Goal: Information Seeking & Learning: Learn about a topic

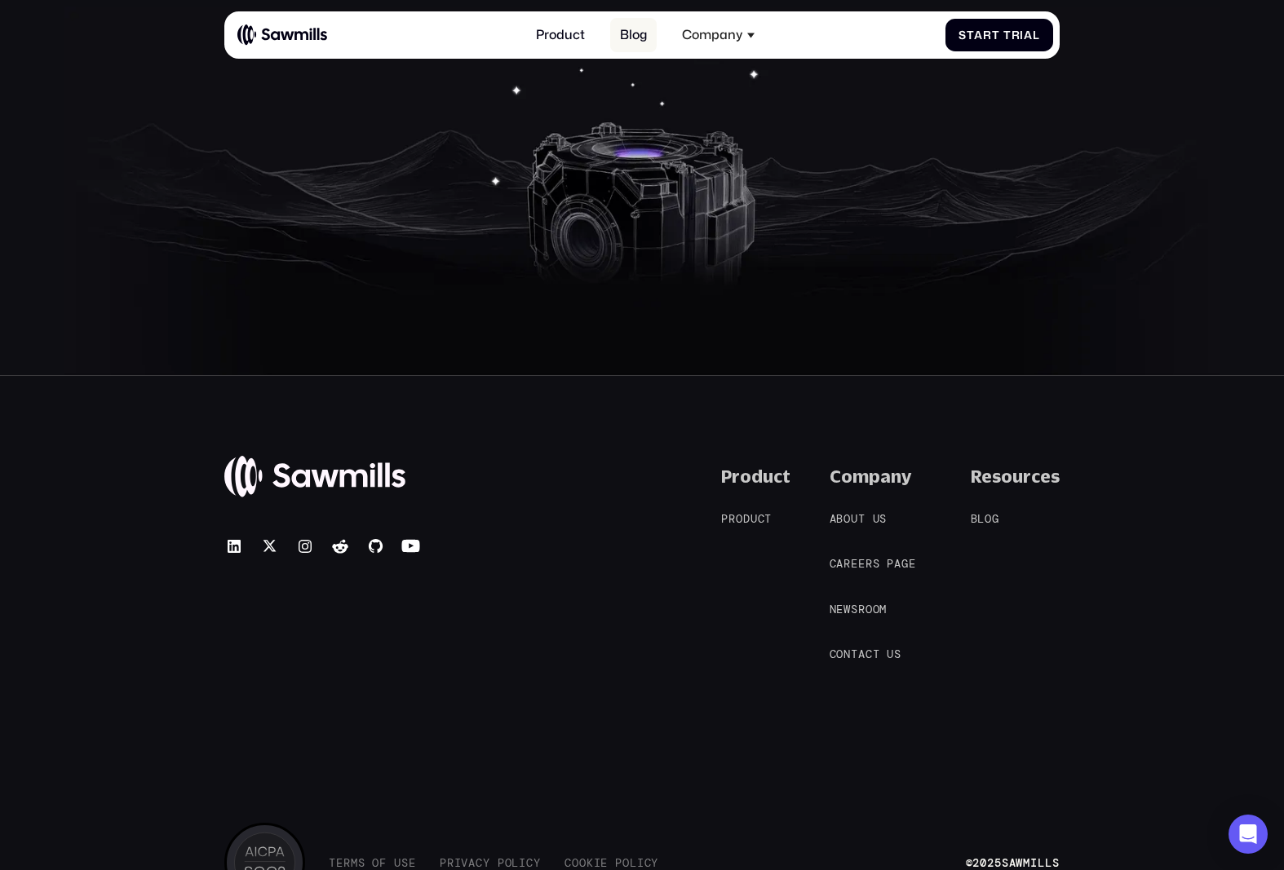
click at [637, 37] on link "Blog" at bounding box center [633, 35] width 46 height 34
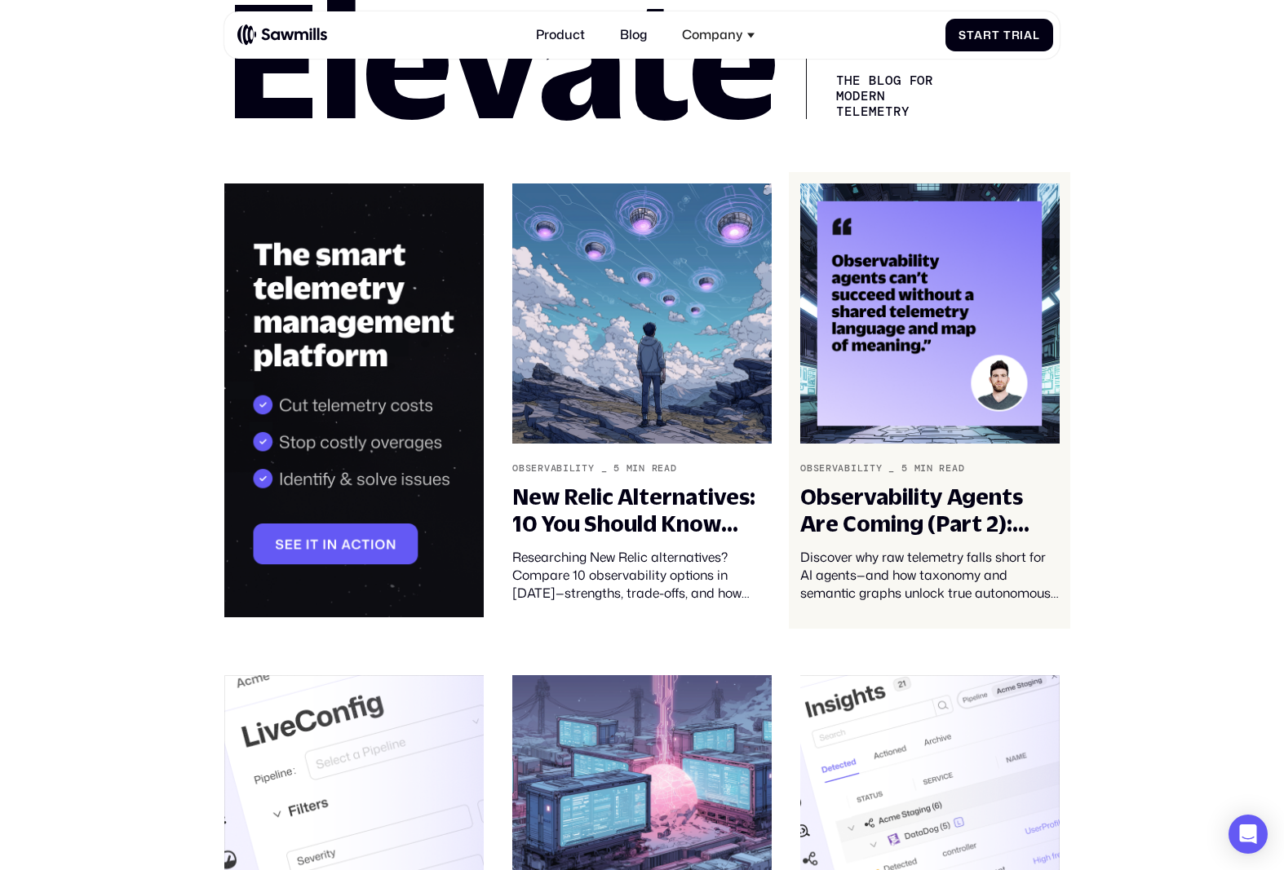
scroll to position [313, 0]
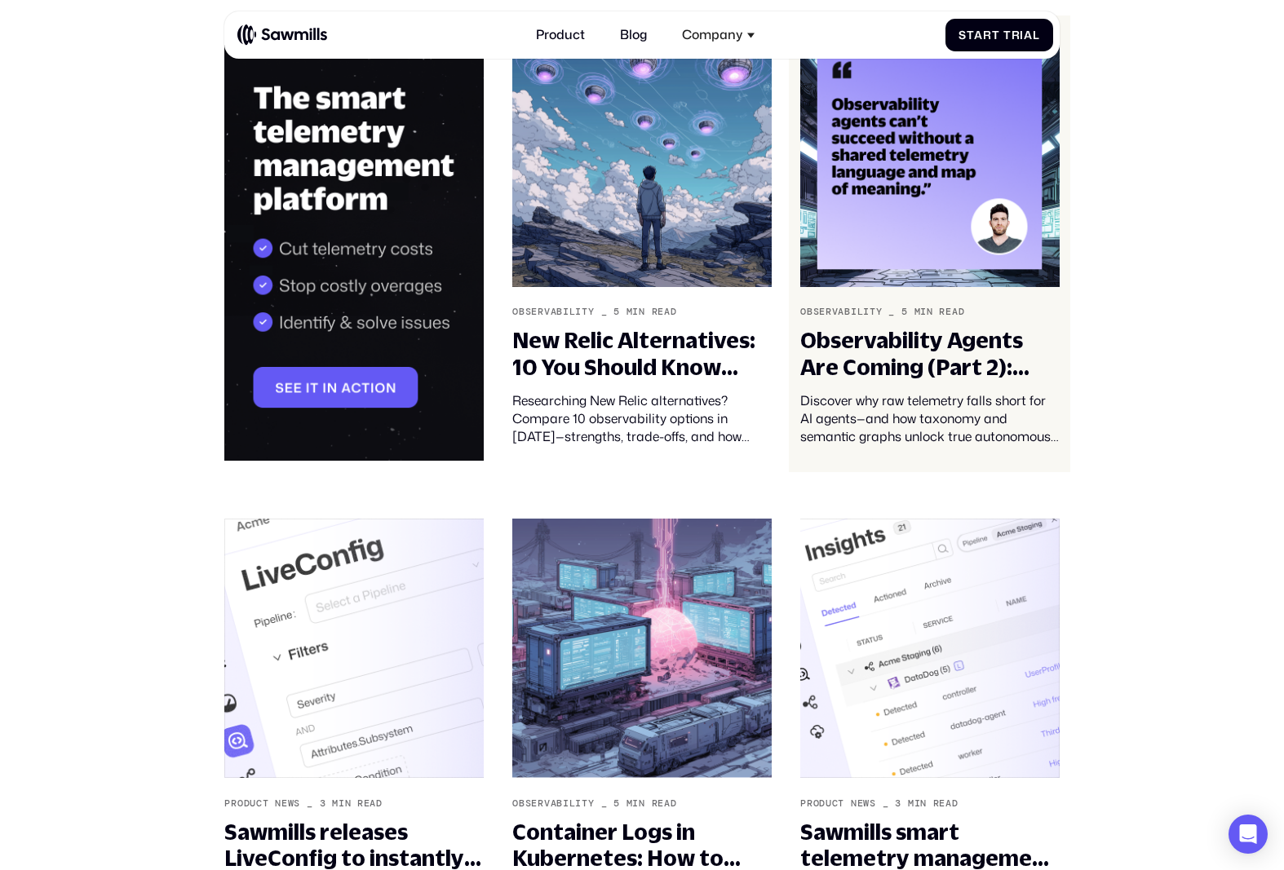
click at [915, 185] on img at bounding box center [929, 157] width 259 height 260
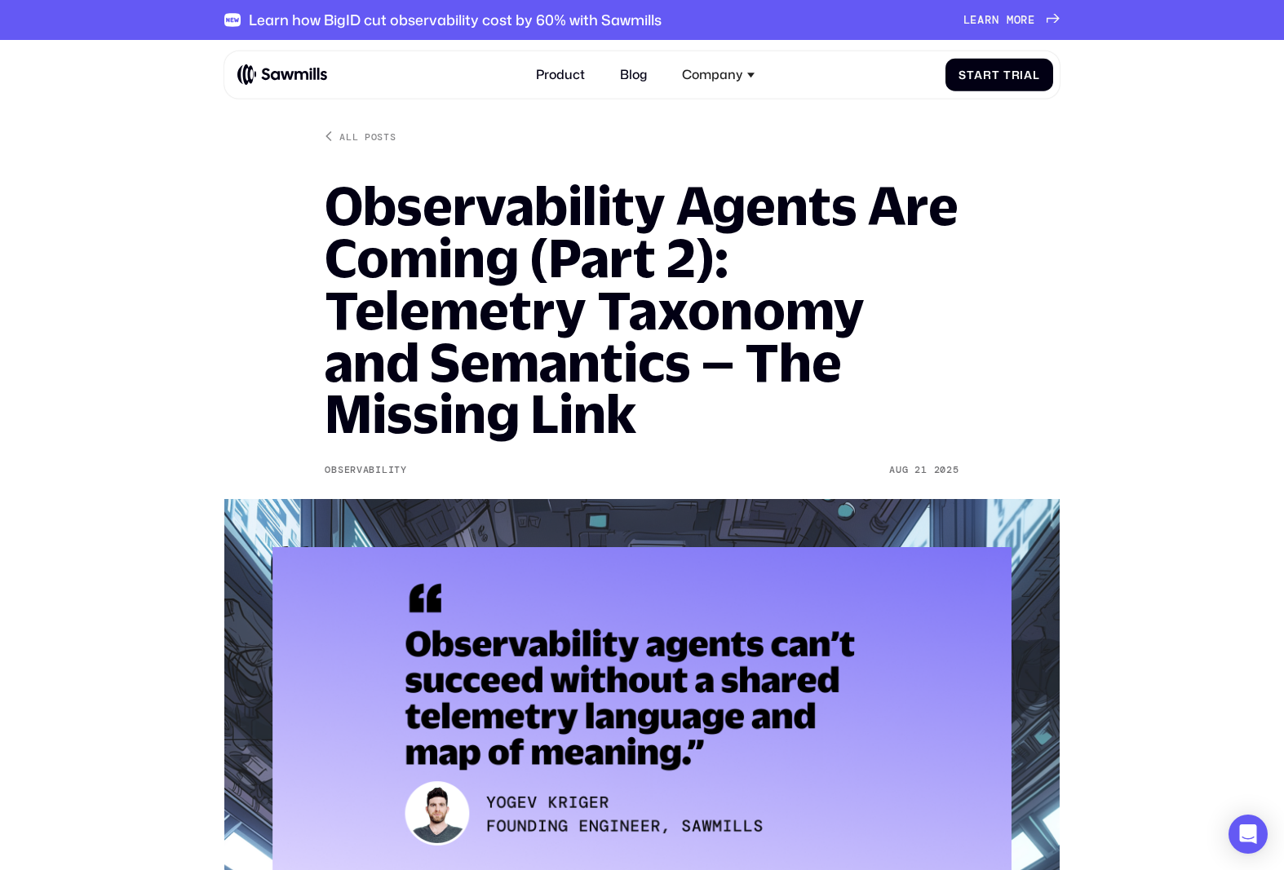
click at [418, 219] on h1 "Observability Agents Are Coming (Part 2): Telemetry Taxonomy and Semantics – Th…" at bounding box center [642, 309] width 634 height 260
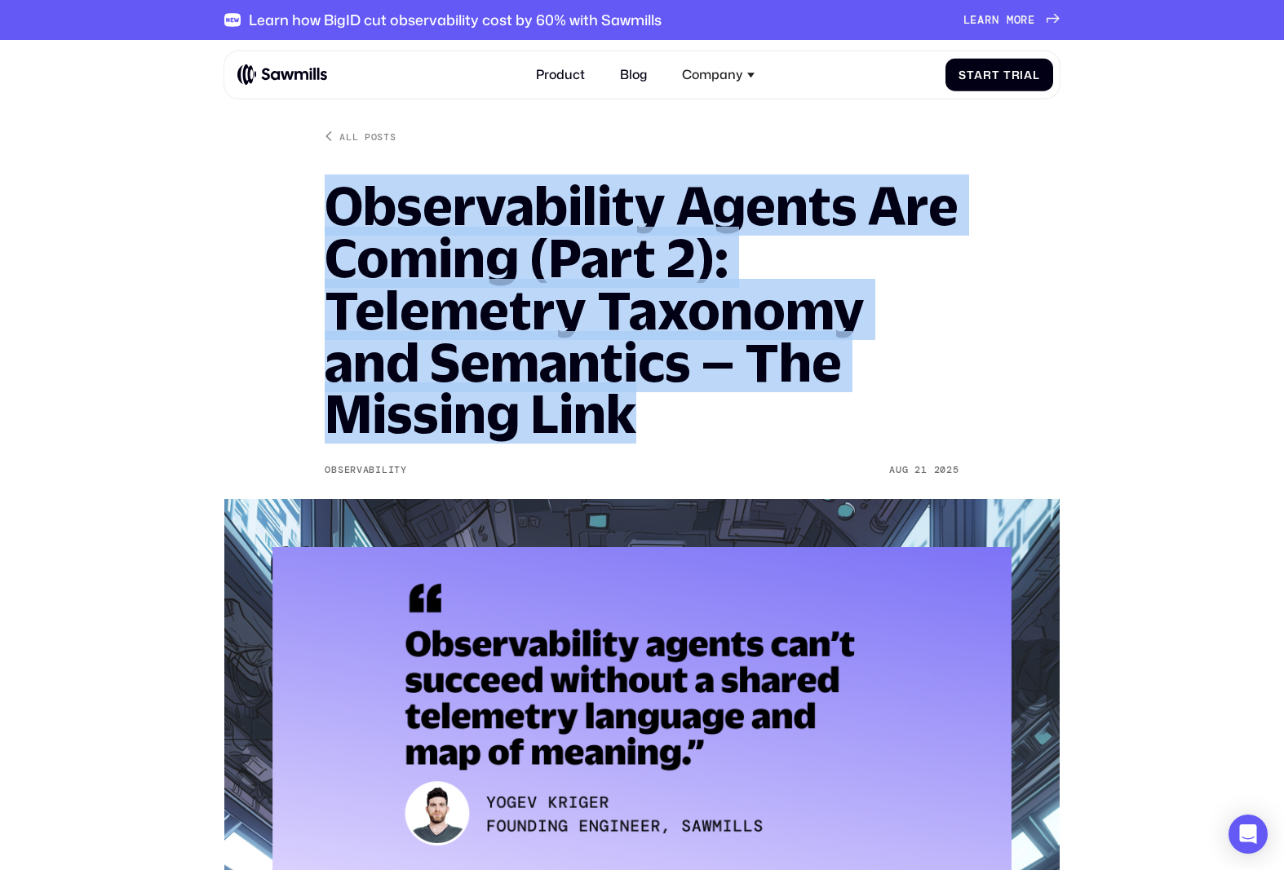
drag, startPoint x: 305, startPoint y: 185, endPoint x: 698, endPoint y: 403, distance: 449.5
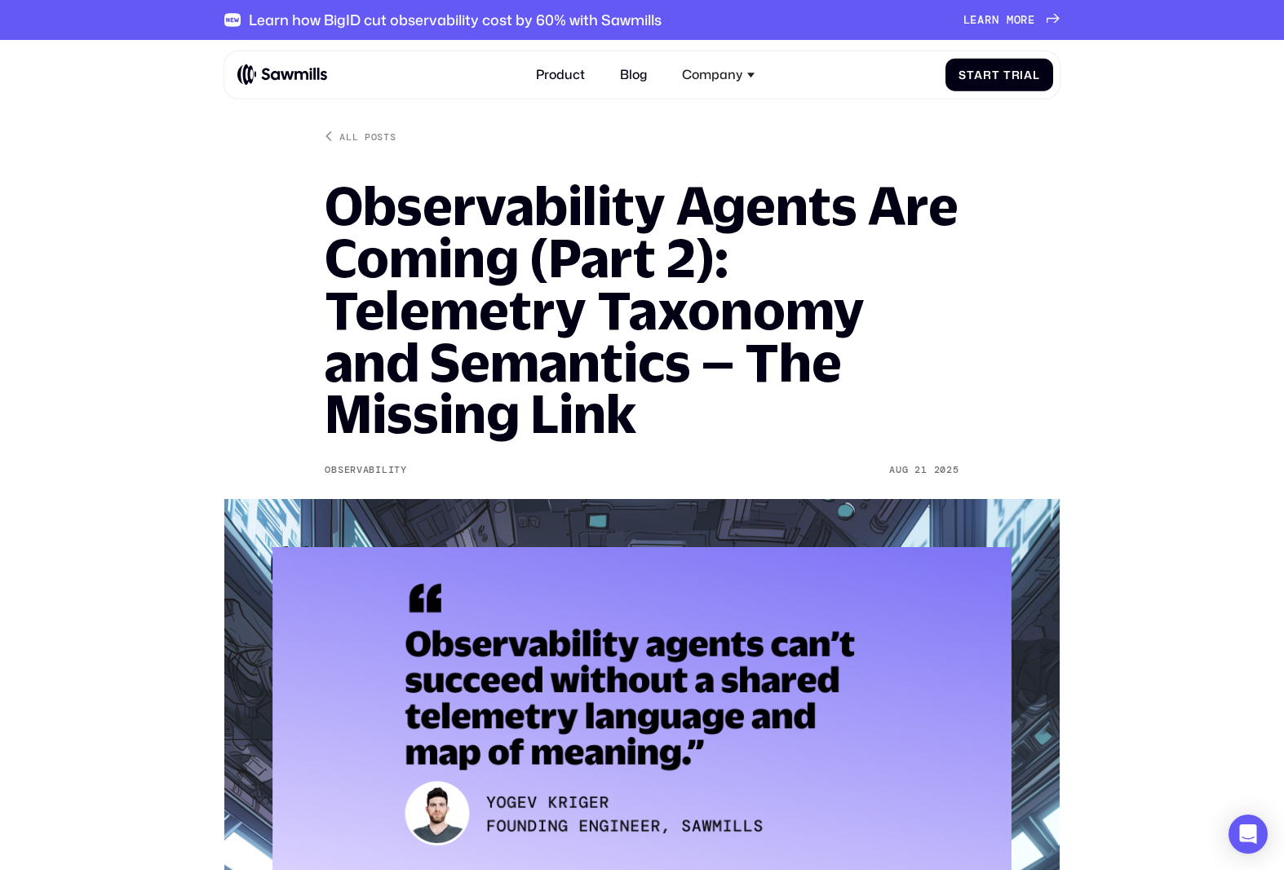
click at [698, 403] on h1 "Observability Agents Are Coming (Part 2): Telemetry Taxonomy and Semantics – Th…" at bounding box center [642, 309] width 634 height 260
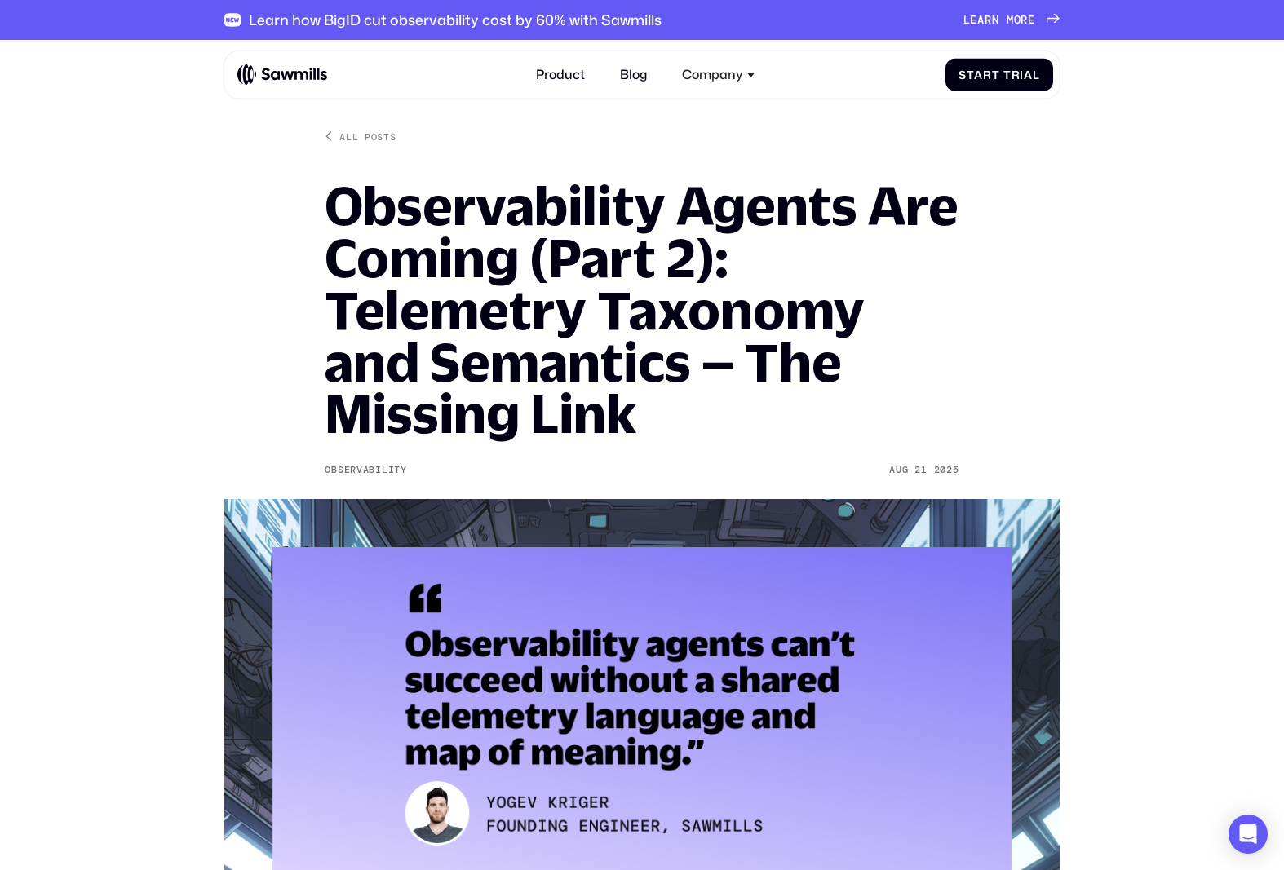
click at [698, 403] on h1 "Observability Agents Are Coming (Part 2): Telemetry Taxonomy and Semantics – Th…" at bounding box center [642, 309] width 634 height 260
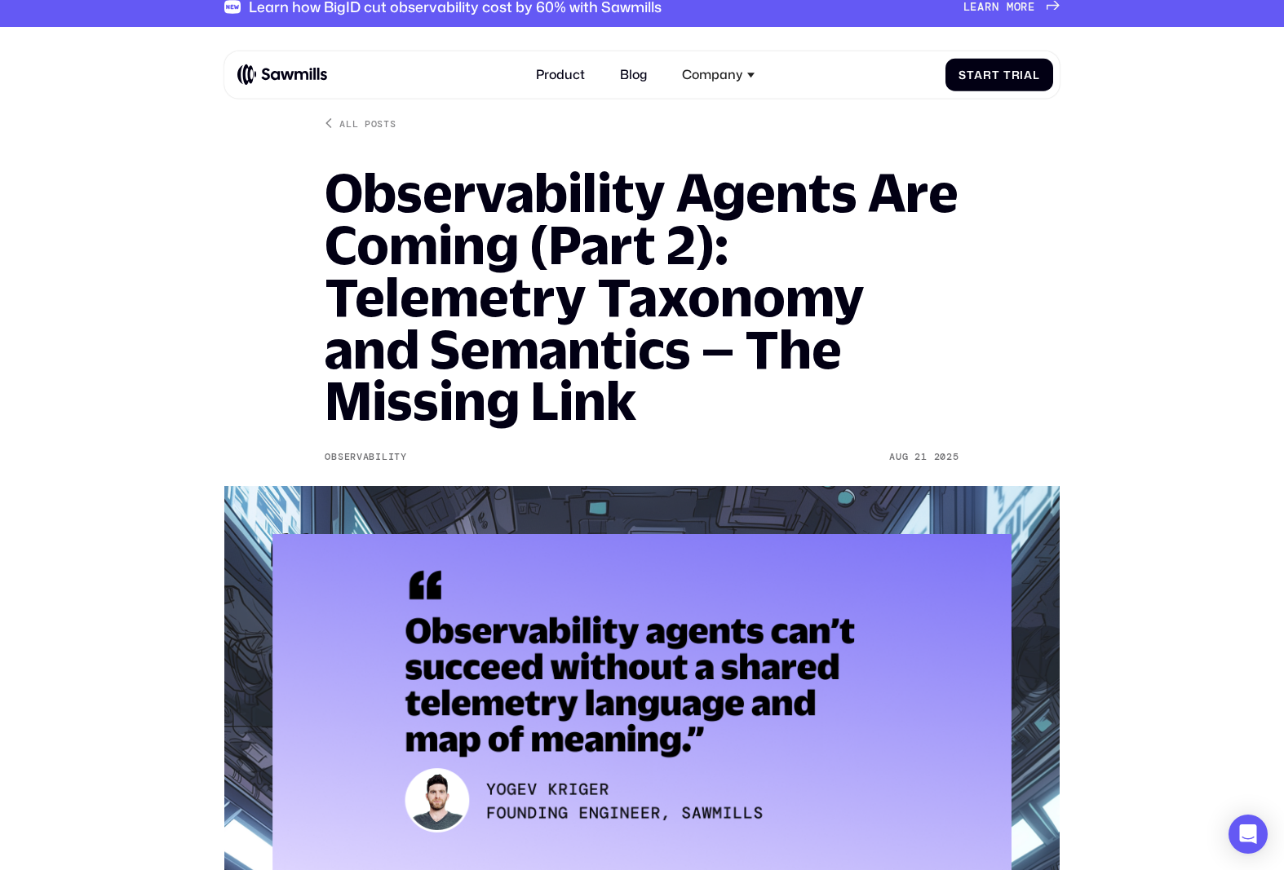
click at [762, 401] on h1 "Observability Agents Are Coming (Part 2): Telemetry Taxonomy and Semantics – Th…" at bounding box center [642, 296] width 634 height 260
